Goal: Task Accomplishment & Management: Use online tool/utility

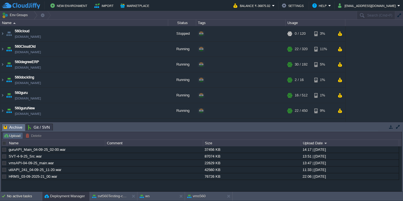
scroll to position [423, 0]
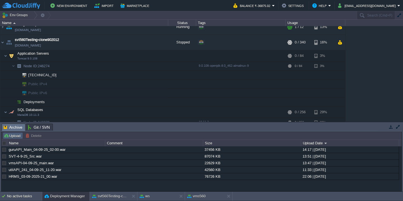
click at [8, 134] on button "Upload" at bounding box center [13, 135] width 18 height 5
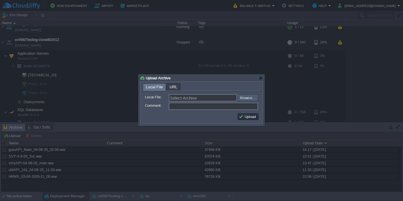
click at [246, 96] on input "file" at bounding box center [222, 97] width 71 height 7
type input "C:\fakepath\SVT-04-09-25_Src.war"
type input "SVT-04-09-25_Src.war"
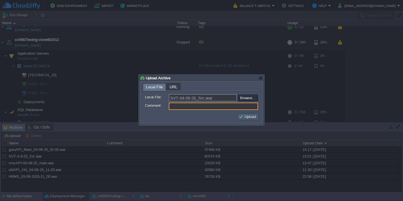
click at [252, 117] on button "Upload" at bounding box center [248, 116] width 19 height 5
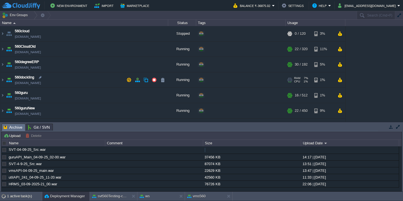
scroll to position [24, 0]
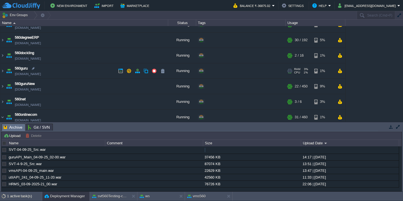
click at [82, 73] on td "560guru [DOMAIN_NAME]" at bounding box center [84, 70] width 168 height 15
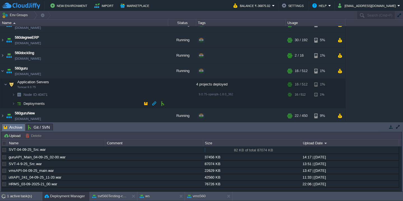
click at [74, 103] on td "Deployments" at bounding box center [84, 103] width 168 height 9
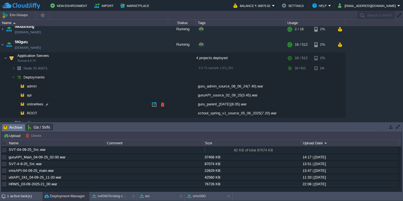
scroll to position [53, 0]
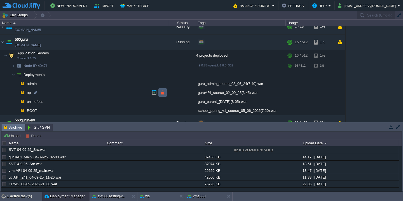
click at [161, 93] on button "button" at bounding box center [162, 92] width 5 height 5
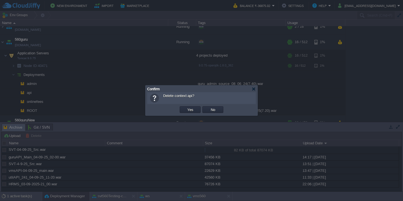
click at [186, 107] on button "Yes" at bounding box center [191, 109] width 10 height 5
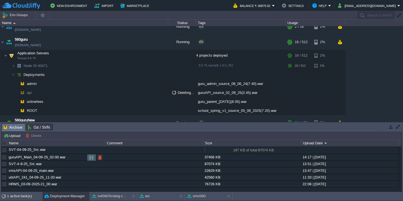
click at [90, 160] on button "button" at bounding box center [91, 157] width 5 height 5
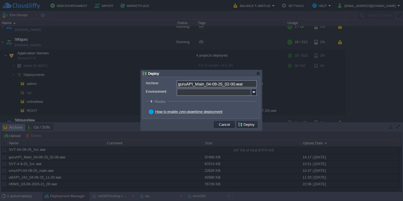
click at [185, 95] on input "Environment:" at bounding box center [214, 92] width 75 height 7
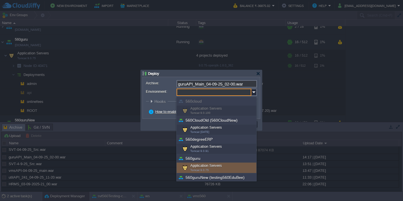
click at [201, 168] on span "Tomcat 9.0.75" at bounding box center [199, 169] width 18 height 3
type input "Application Servers (560guru)"
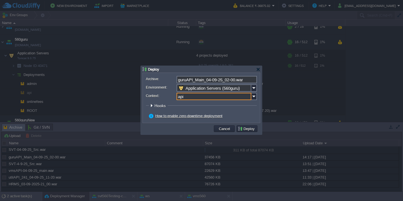
type input "api"
click button "Pre" at bounding box center [0, 0] width 0 height 0
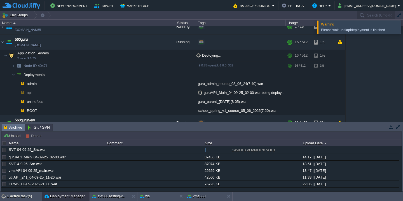
click at [403, 25] on div at bounding box center [410, 26] width 0 height 13
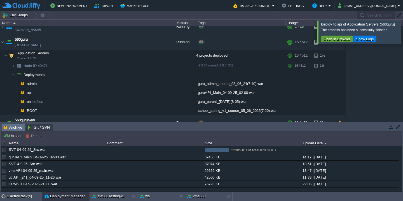
click at [403, 34] on div at bounding box center [410, 31] width 0 height 23
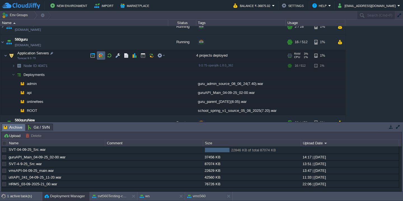
click at [99, 57] on button "button" at bounding box center [101, 55] width 5 height 5
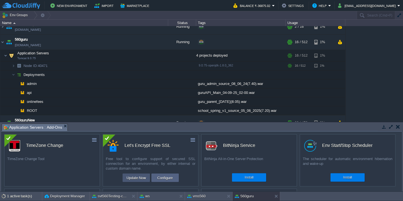
click at [136, 177] on button "Update Now" at bounding box center [136, 177] width 23 height 7
click at [165, 176] on button "Configure" at bounding box center [165, 177] width 19 height 7
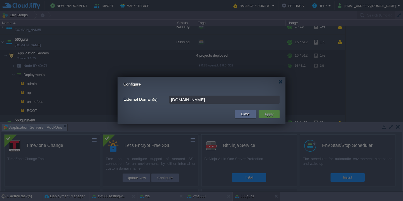
click at [213, 99] on input "[DOMAIN_NAME]" at bounding box center [224, 100] width 110 height 8
paste input "[DOMAIN_NAME][URL]"
type input "[DOMAIN_NAME],[DOMAIN_NAME]"
click at [276, 117] on td "Apply" at bounding box center [269, 114] width 21 height 8
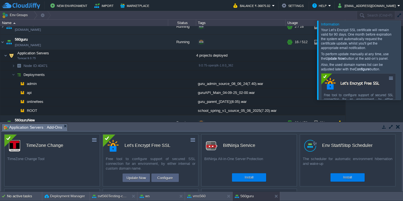
click at [403, 62] on div at bounding box center [410, 59] width 0 height 79
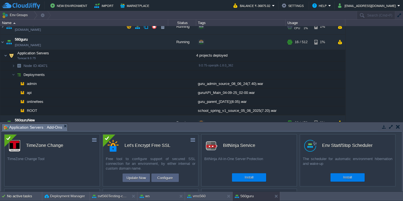
scroll to position [0, 0]
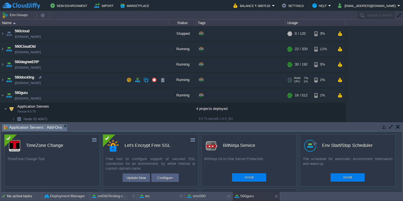
click at [75, 77] on td "560dockling [DOMAIN_NAME]" at bounding box center [84, 79] width 168 height 15
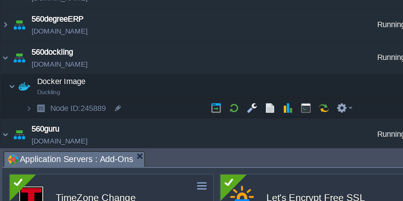
click at [59, 102] on td "Node ID: 245889" at bounding box center [84, 103] width 168 height 9
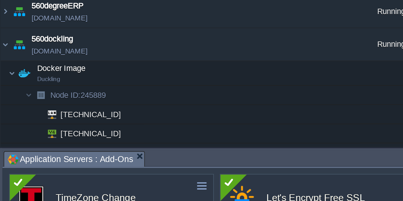
scroll to position [10, 0]
